Goal: Obtain resource: Obtain resource

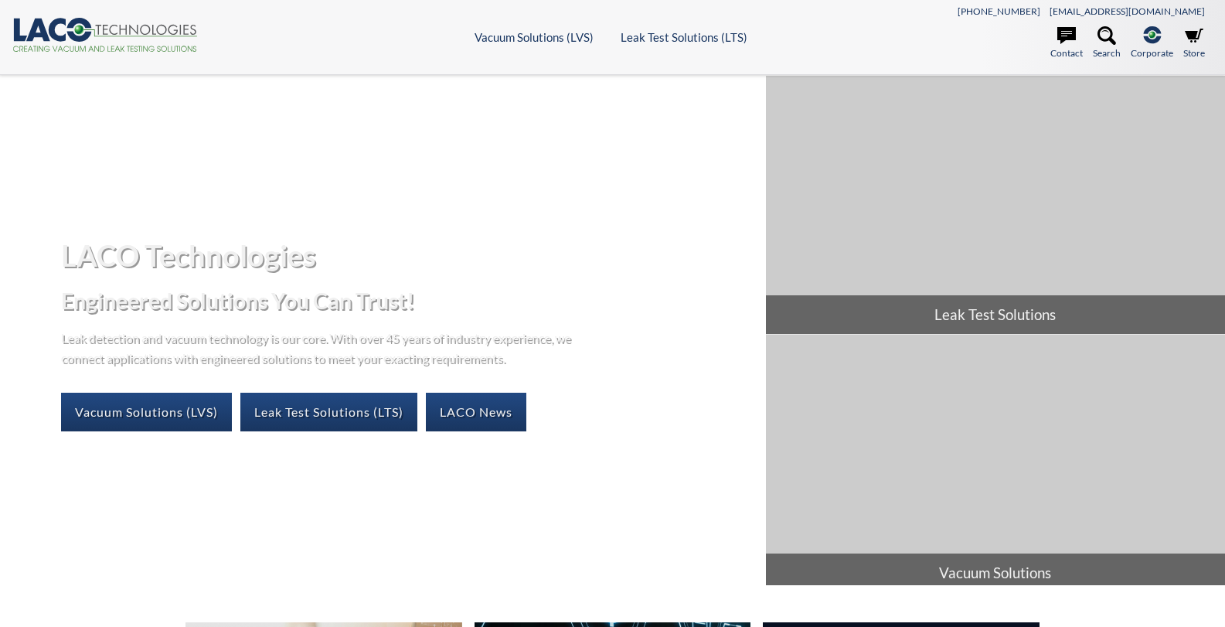
select select "Language Translate Widget"
click at [301, 409] on link "Leak Test Solutions (LTS)" at bounding box center [328, 412] width 177 height 39
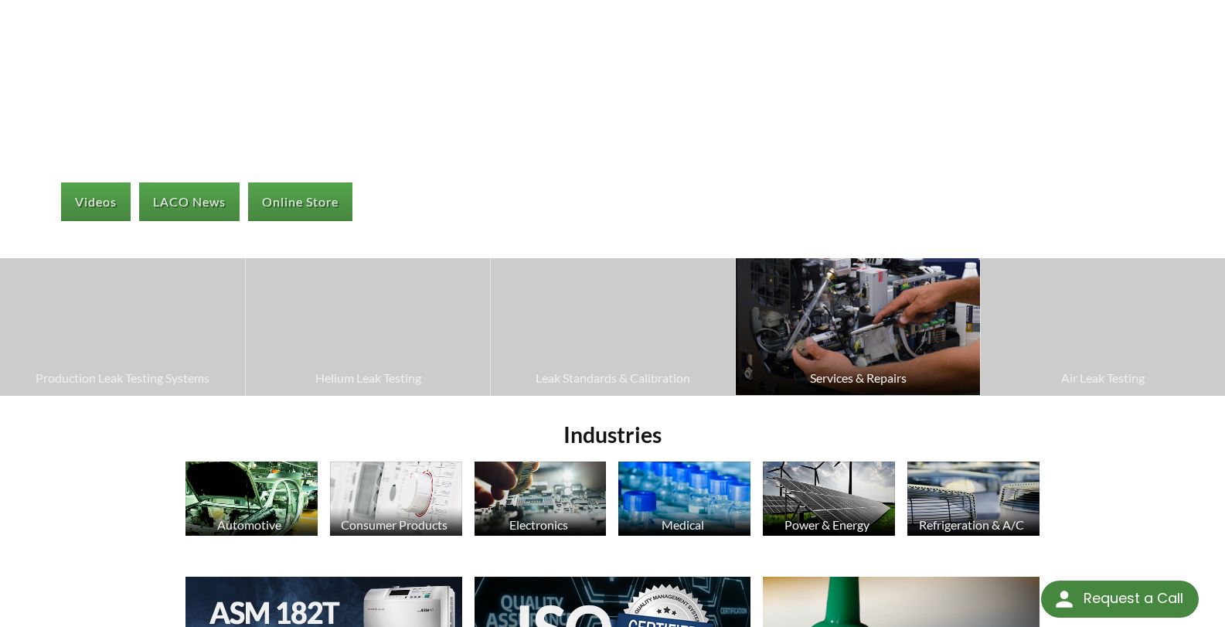
scroll to position [232, 0]
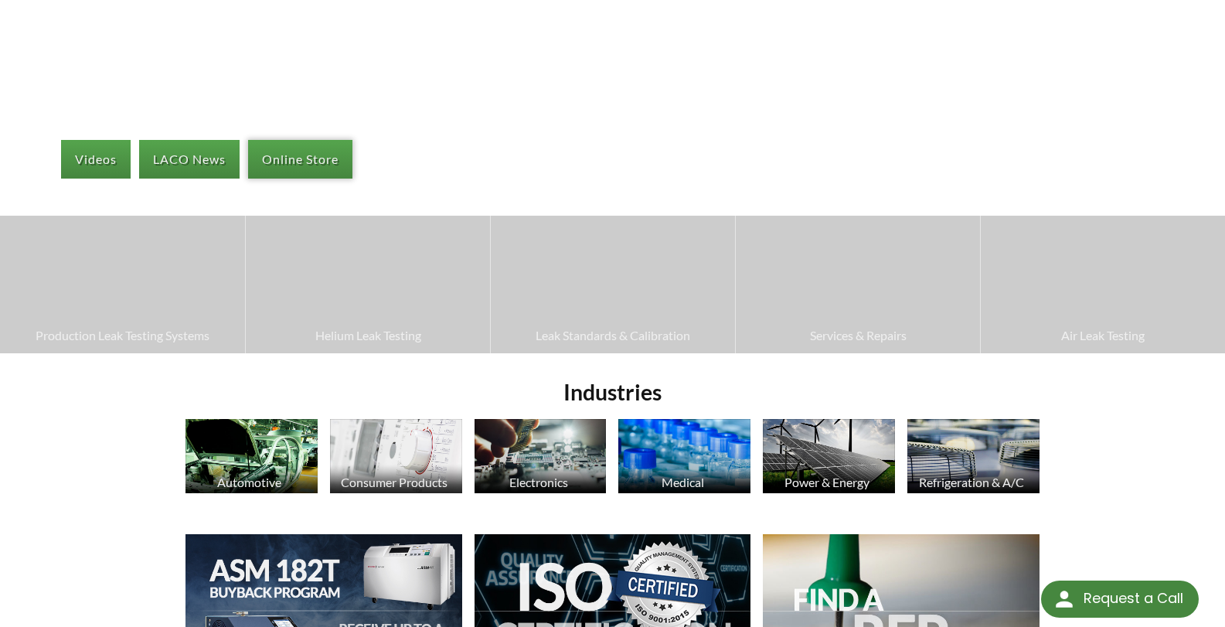
click at [320, 158] on link "Online Store" at bounding box center [300, 159] width 104 height 39
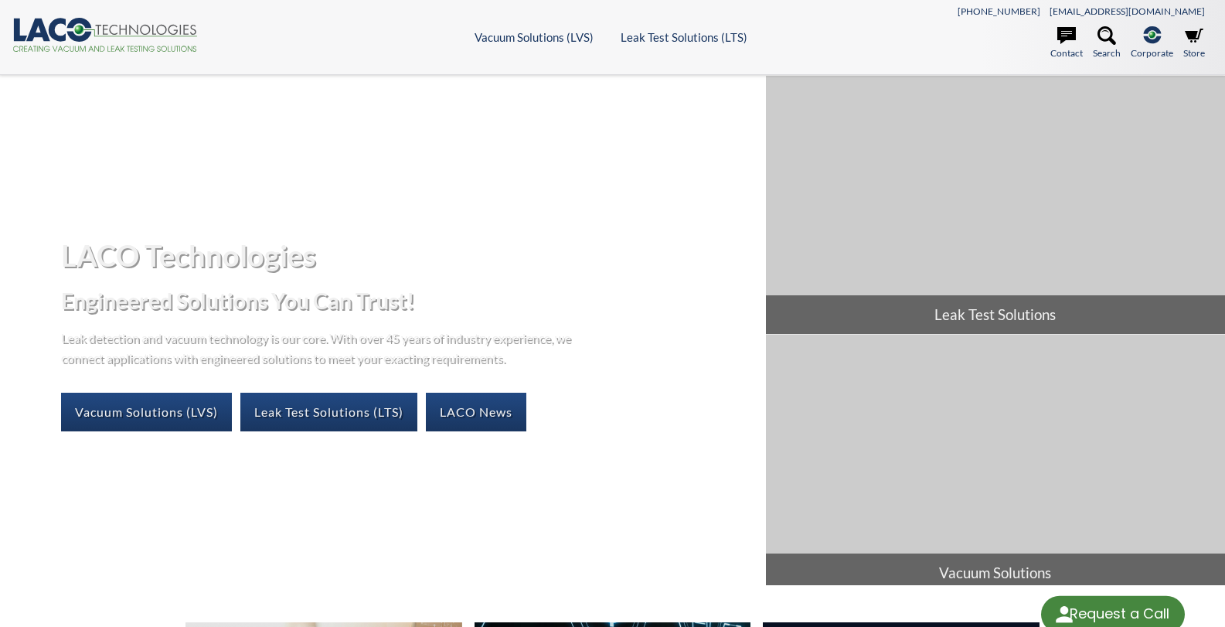
select select "Language Translate Widget"
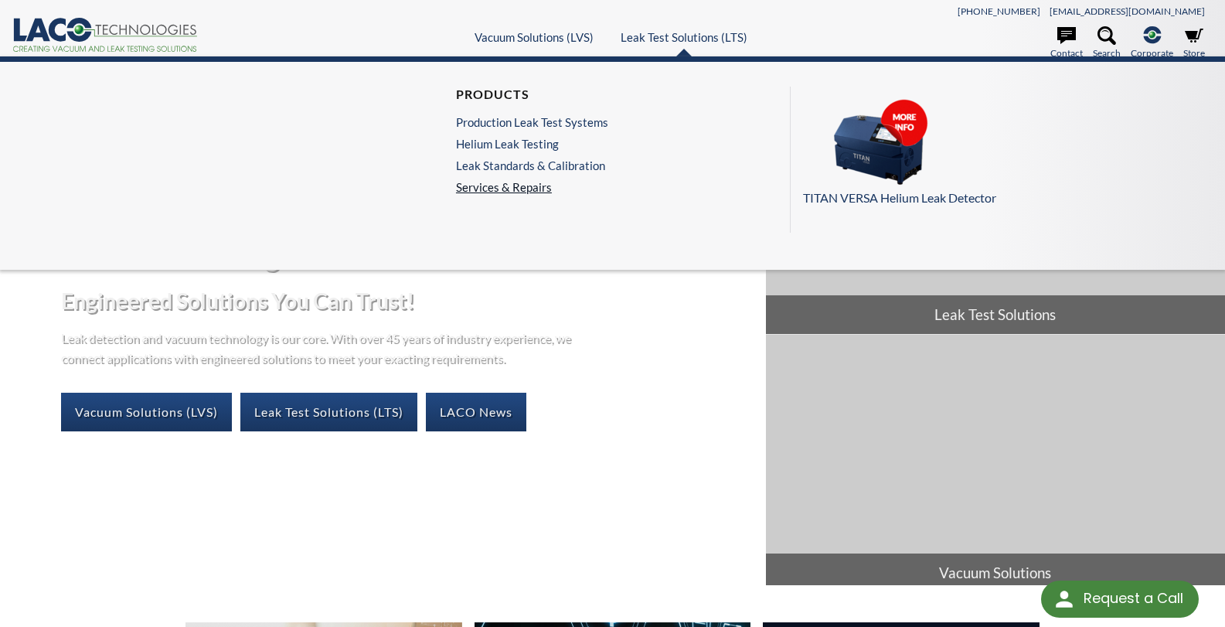
click at [482, 189] on link "Services & Repairs" at bounding box center [536, 187] width 160 height 14
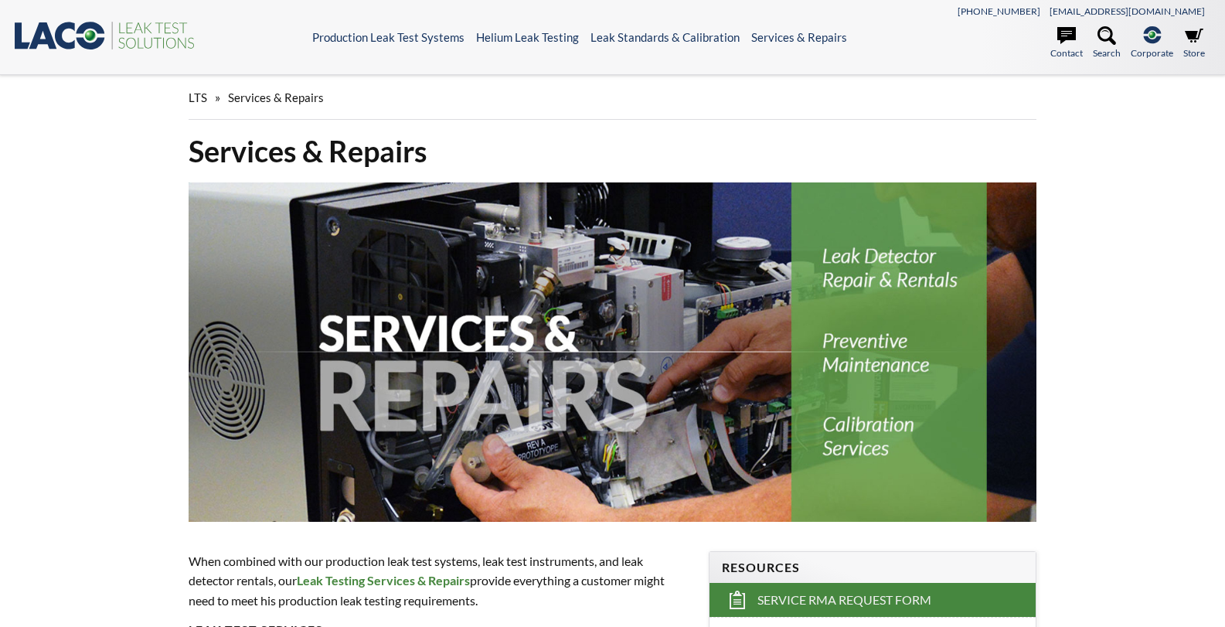
select select "Language Translate Widget"
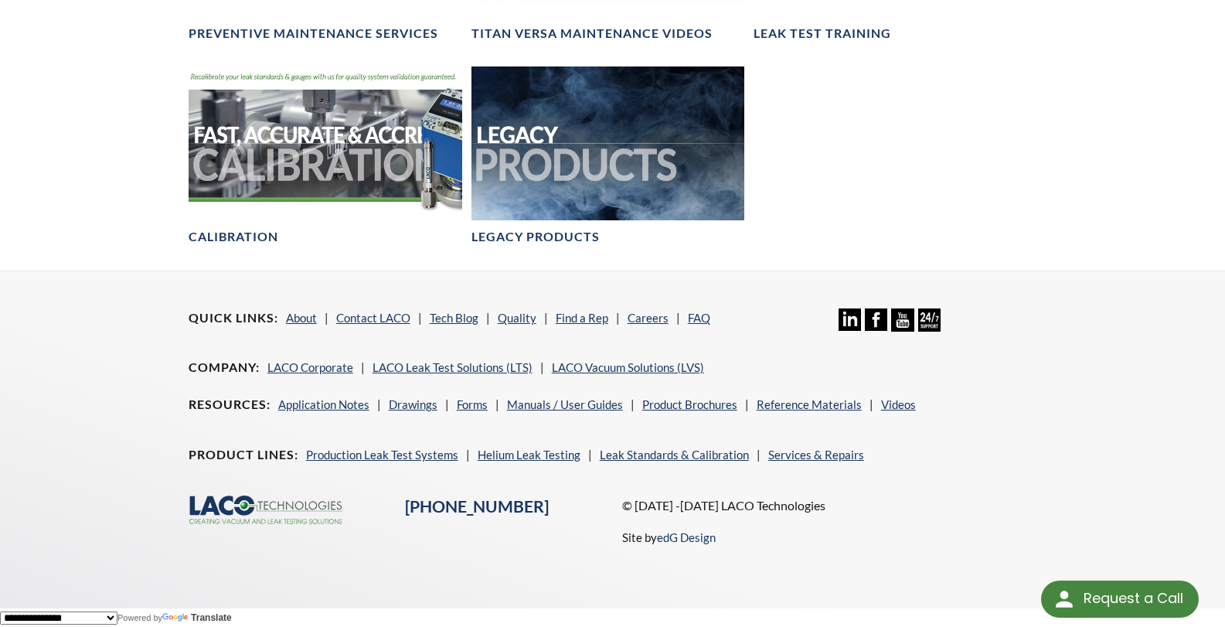
scroll to position [1403, 0]
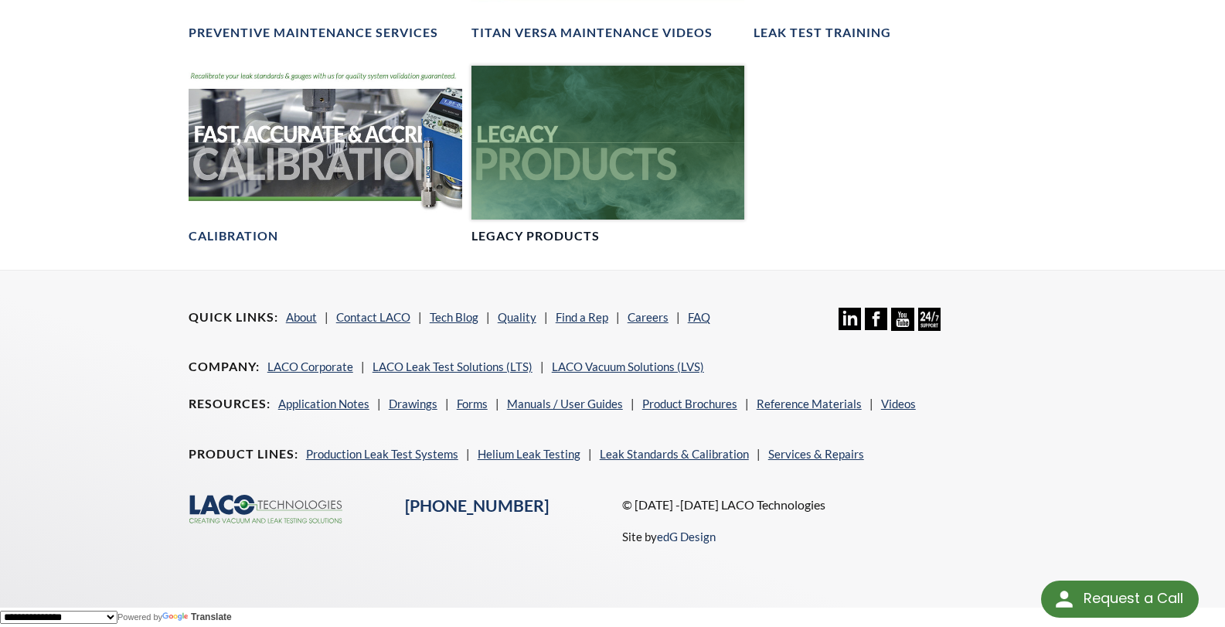
click at [513, 234] on h4 "Legacy Products" at bounding box center [535, 236] width 128 height 16
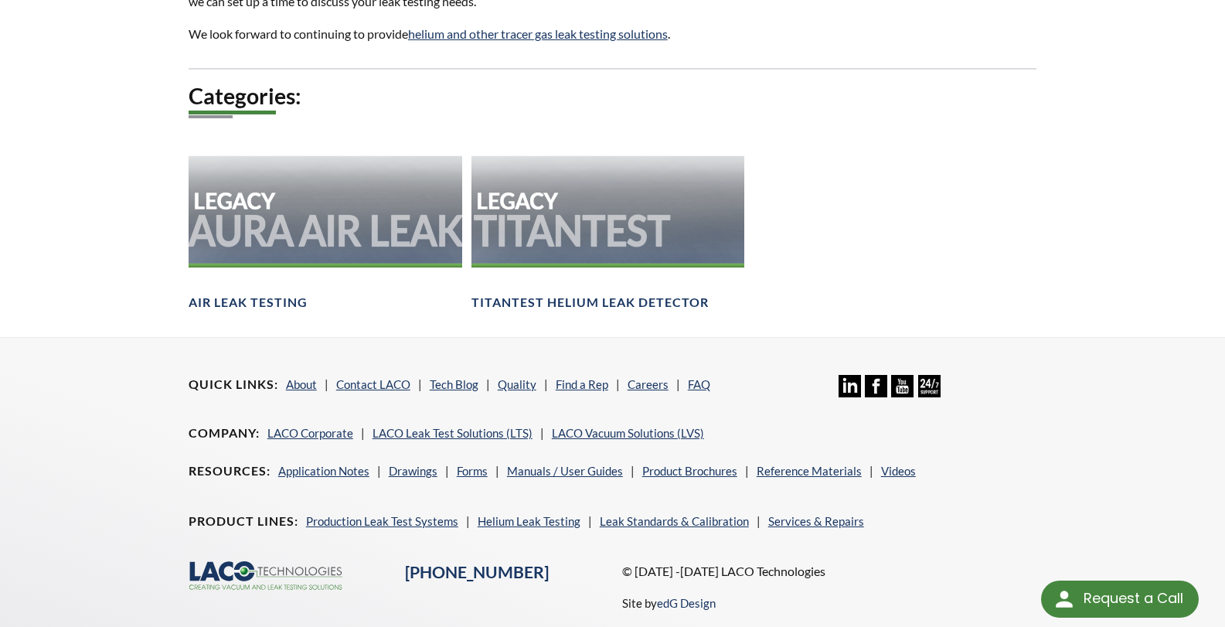
scroll to position [894, 0]
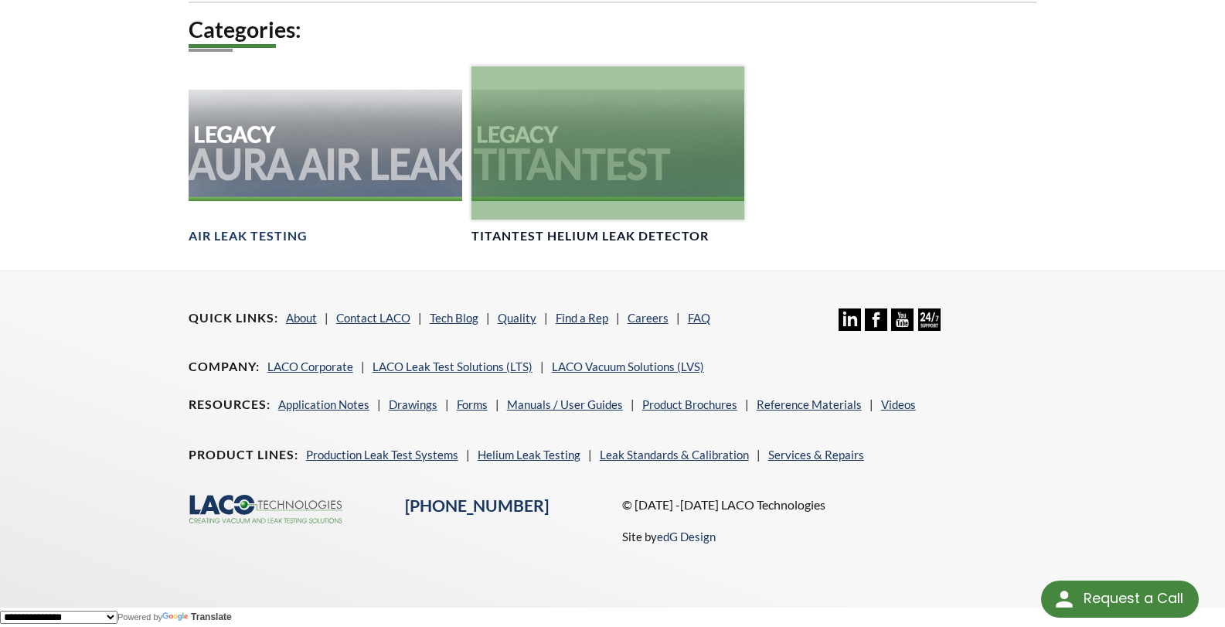
click at [642, 237] on h4 "TITANTEST Helium Leak Detector" at bounding box center [589, 236] width 237 height 16
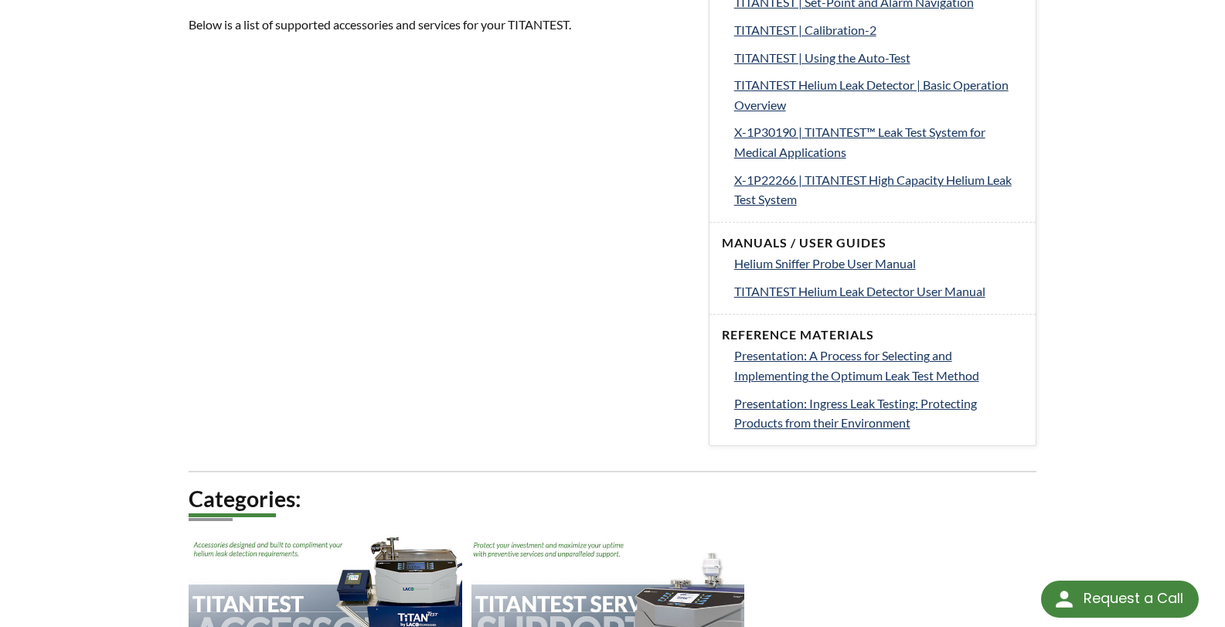
scroll to position [927, 0]
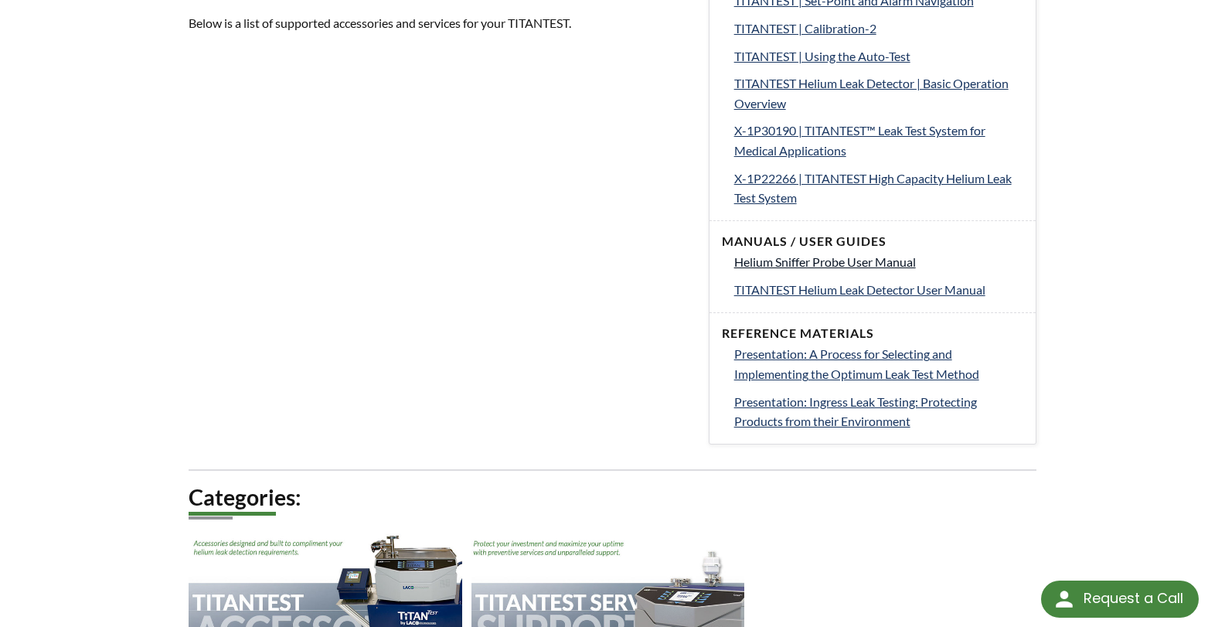
click at [866, 262] on span "Helium Sniffer Probe User Manual" at bounding box center [825, 261] width 182 height 15
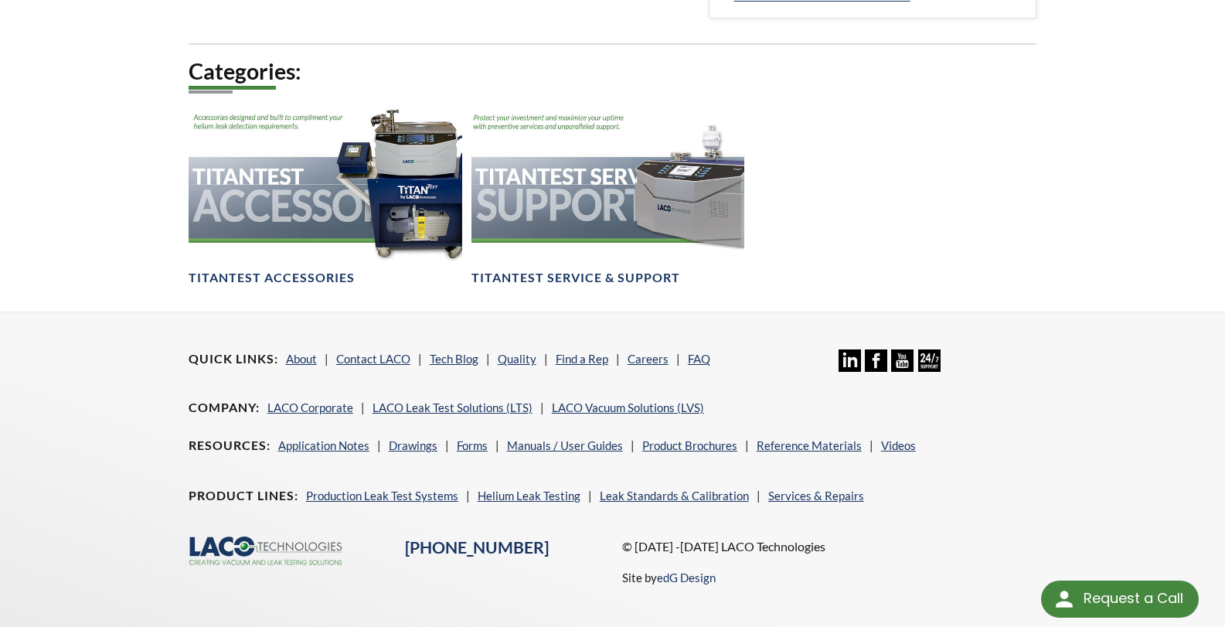
scroll to position [1375, 0]
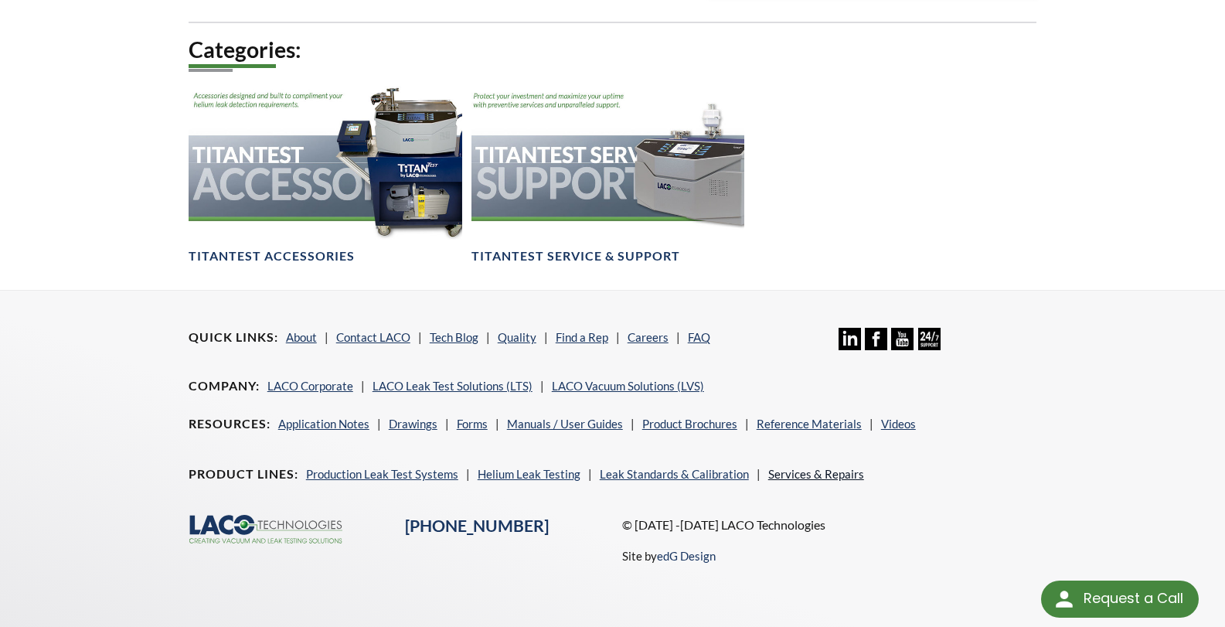
click at [791, 479] on link "Services & Repairs" at bounding box center [816, 474] width 96 height 14
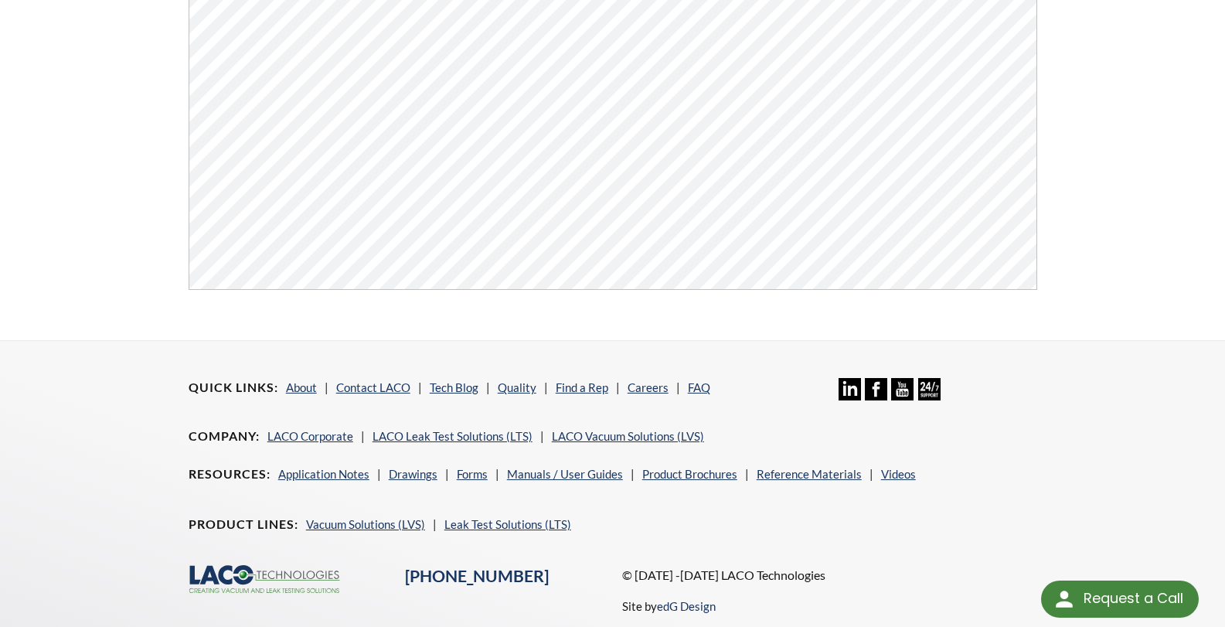
scroll to position [541, 0]
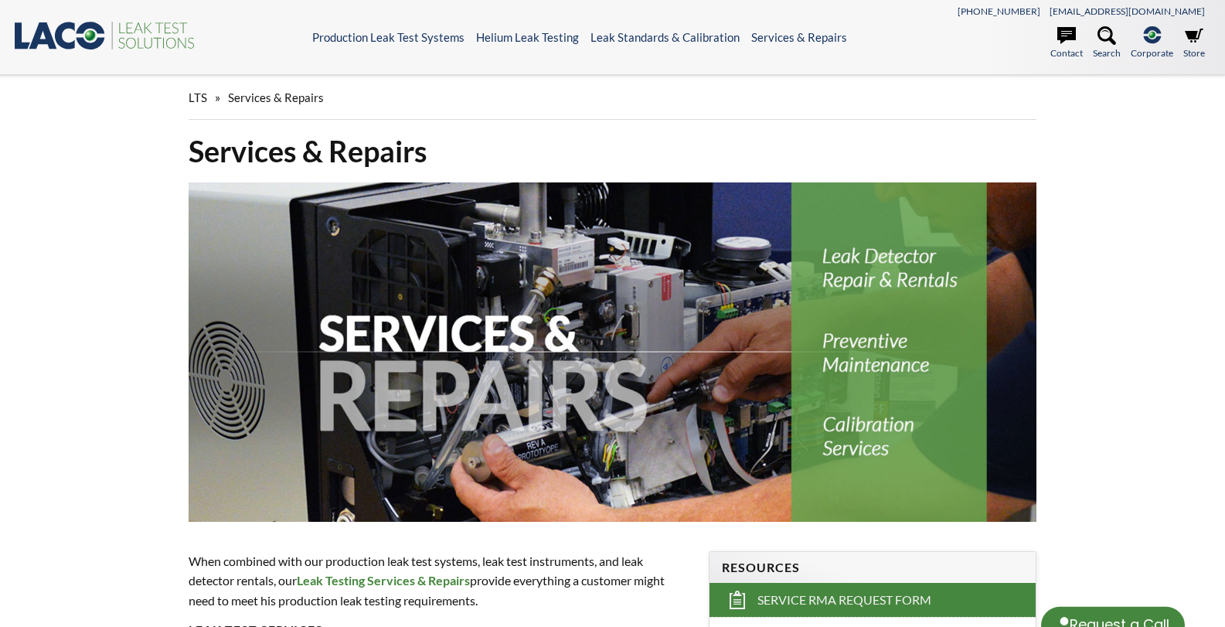
select select "Language Translate Widget"
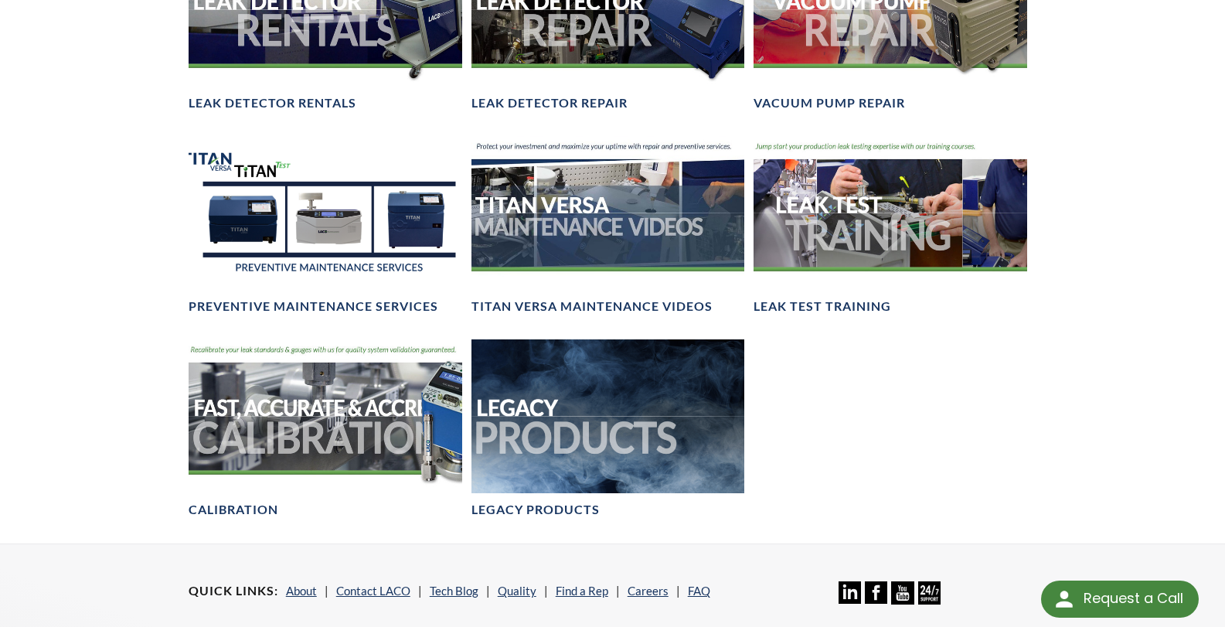
scroll to position [1159, 0]
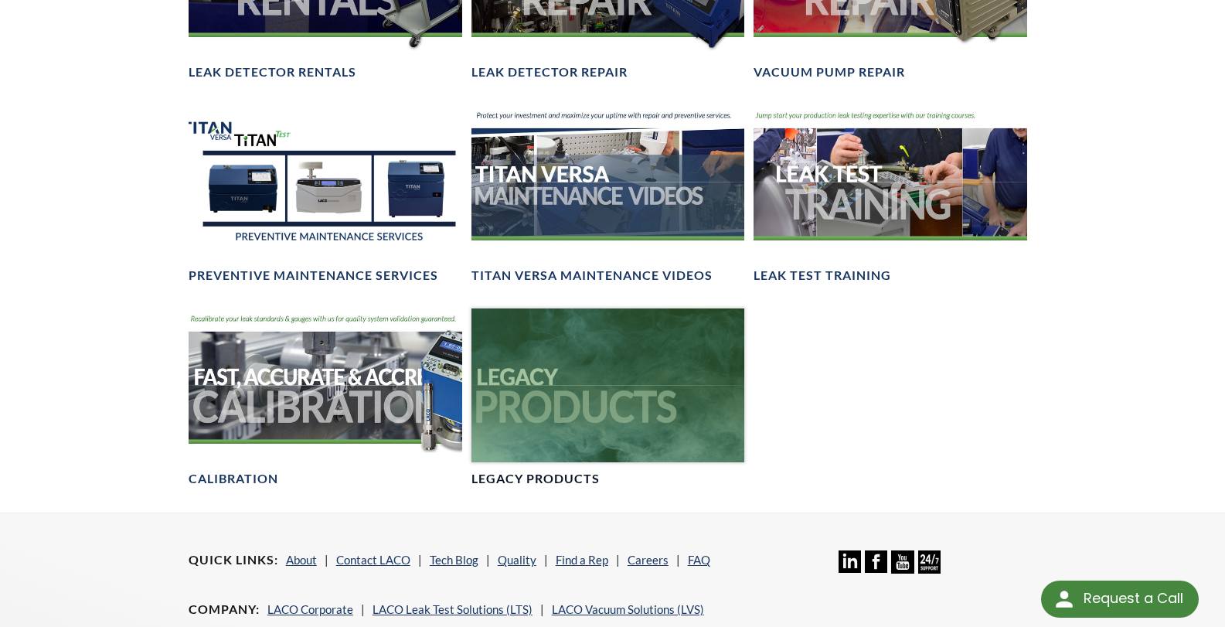
click at [519, 471] on h4 "Legacy Products" at bounding box center [535, 479] width 128 height 16
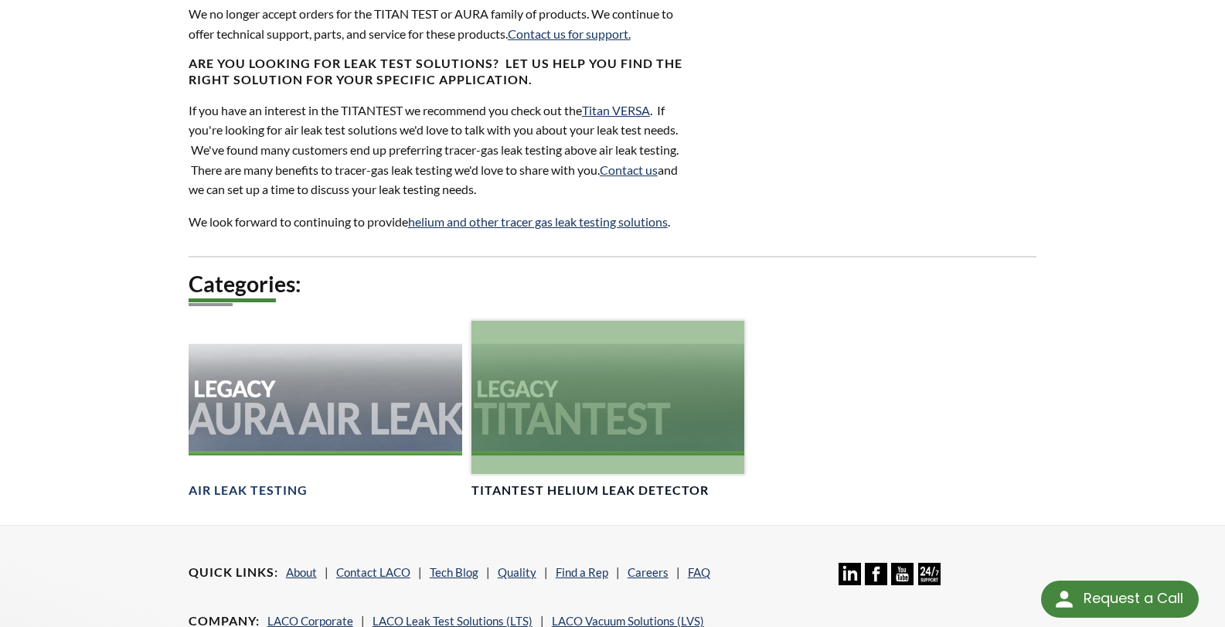
scroll to position [773, 0]
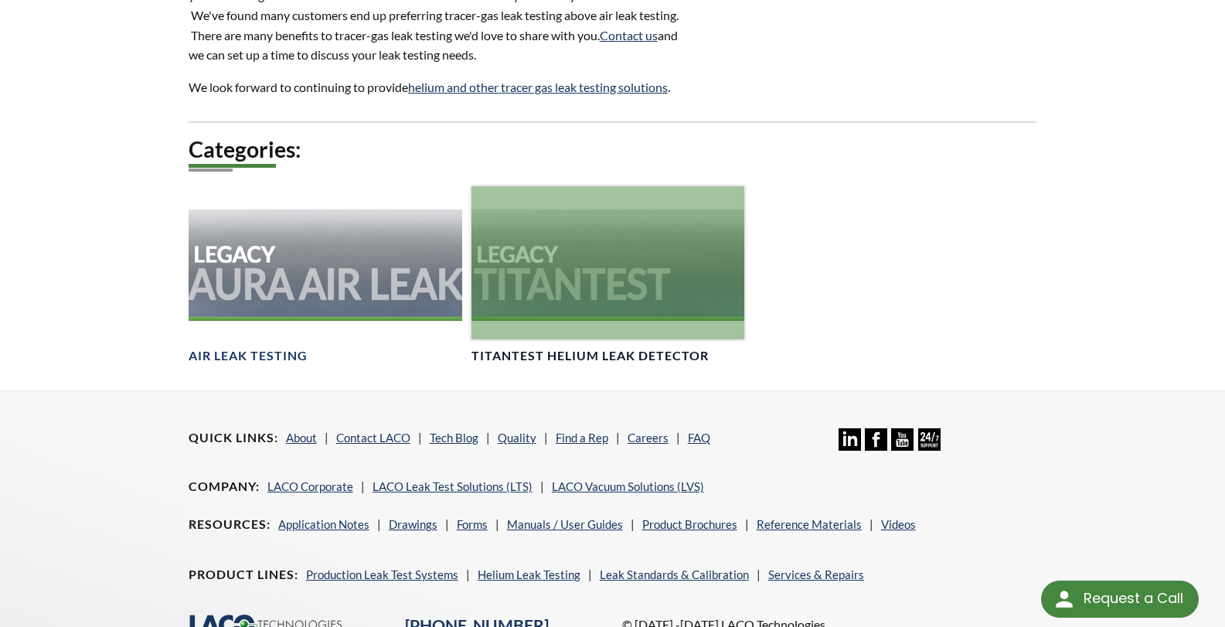
click at [570, 313] on div at bounding box center [608, 263] width 274 height 154
